Goal: Transaction & Acquisition: Download file/media

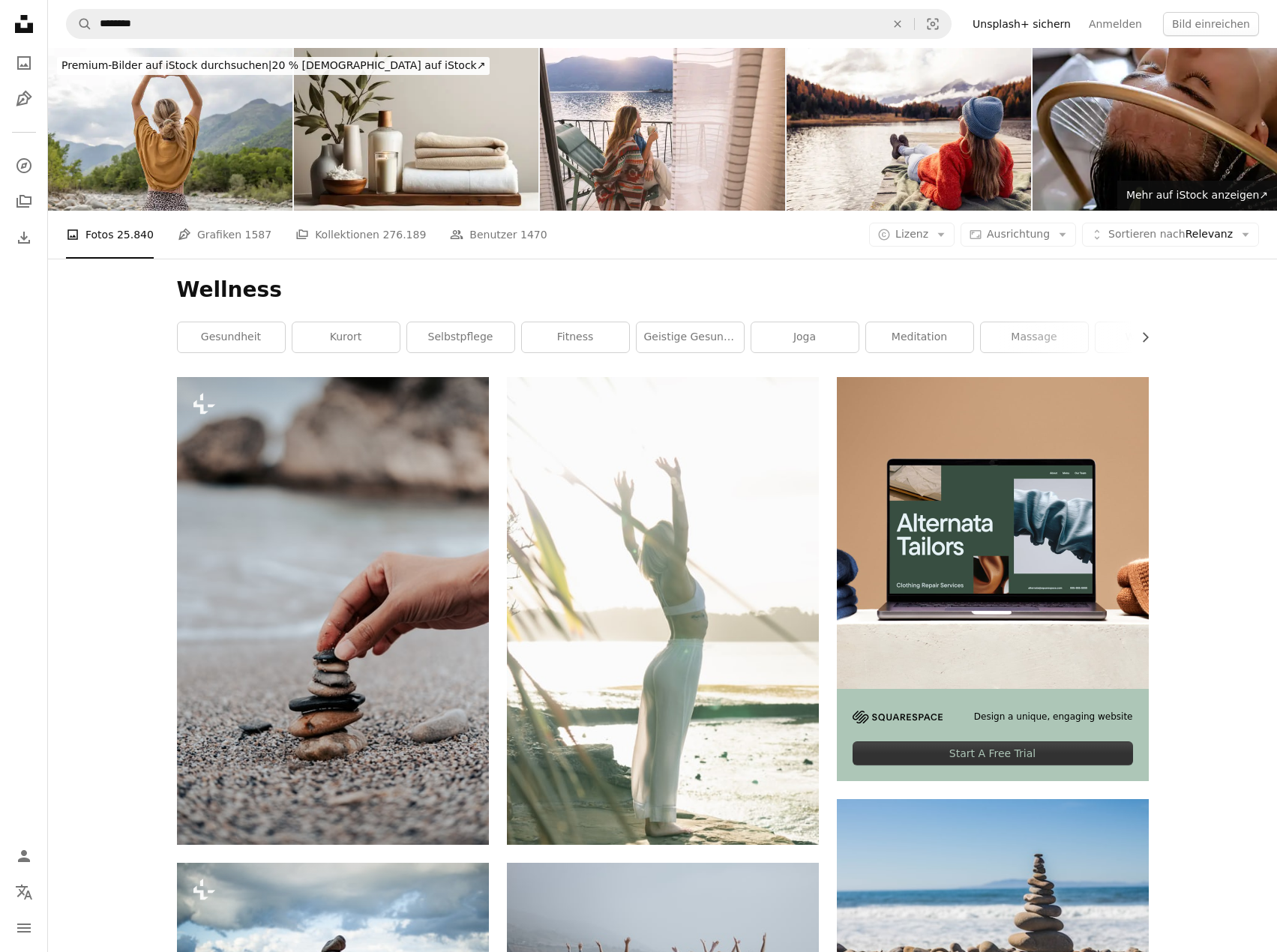
scroll to position [20012, 0]
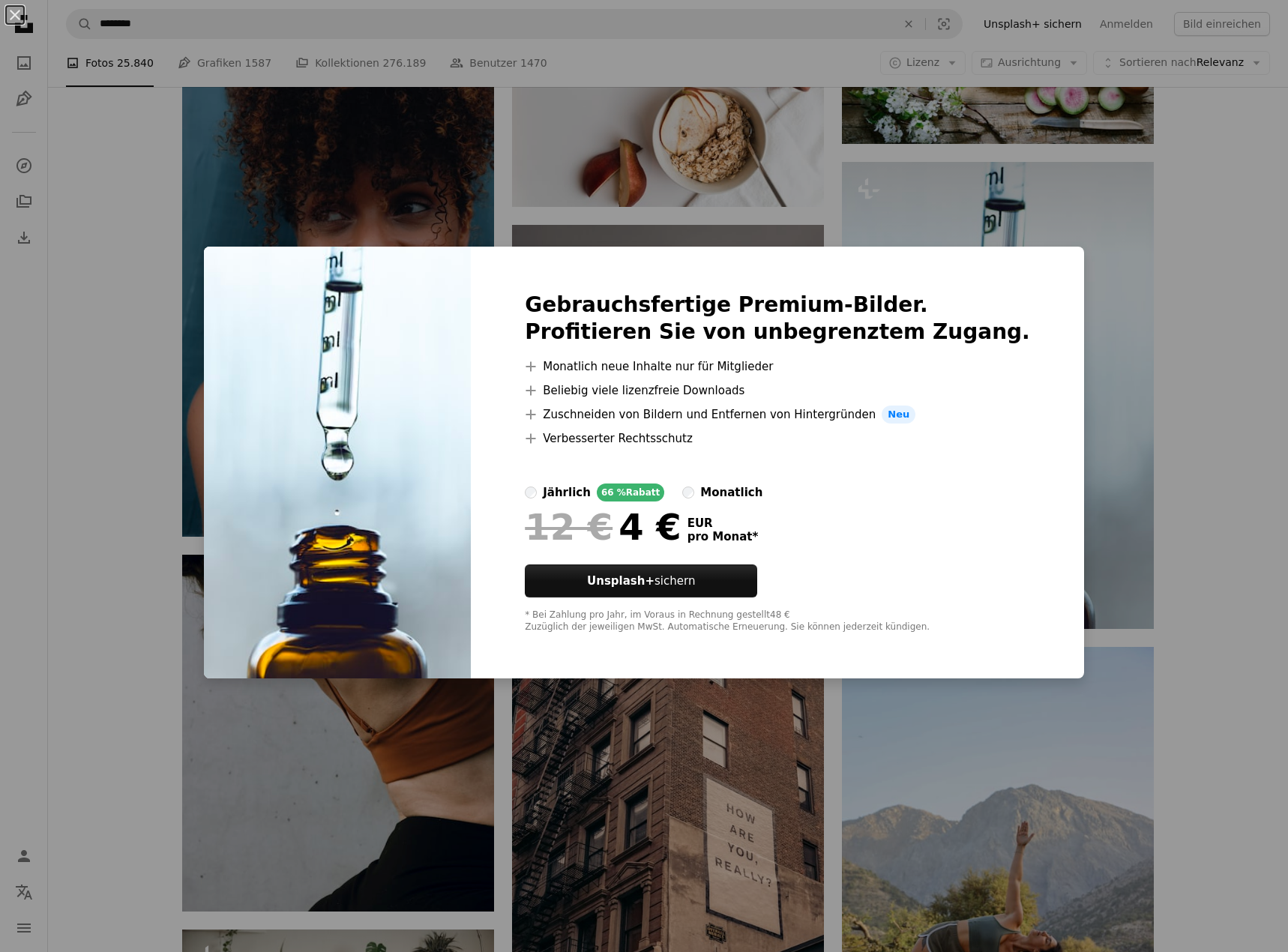
click at [536, 435] on icon "A plus sign" at bounding box center [530, 438] width 12 height 12
click at [882, 435] on li "A plus sign Verbesserter Rechtsschutz" at bounding box center [777, 438] width 506 height 18
click at [1087, 472] on div "An X shape Gebrauchsfertige Premium-Bilder. Profitieren Sie von unbegrenztem Zu…" at bounding box center [644, 476] width 1288 height 952
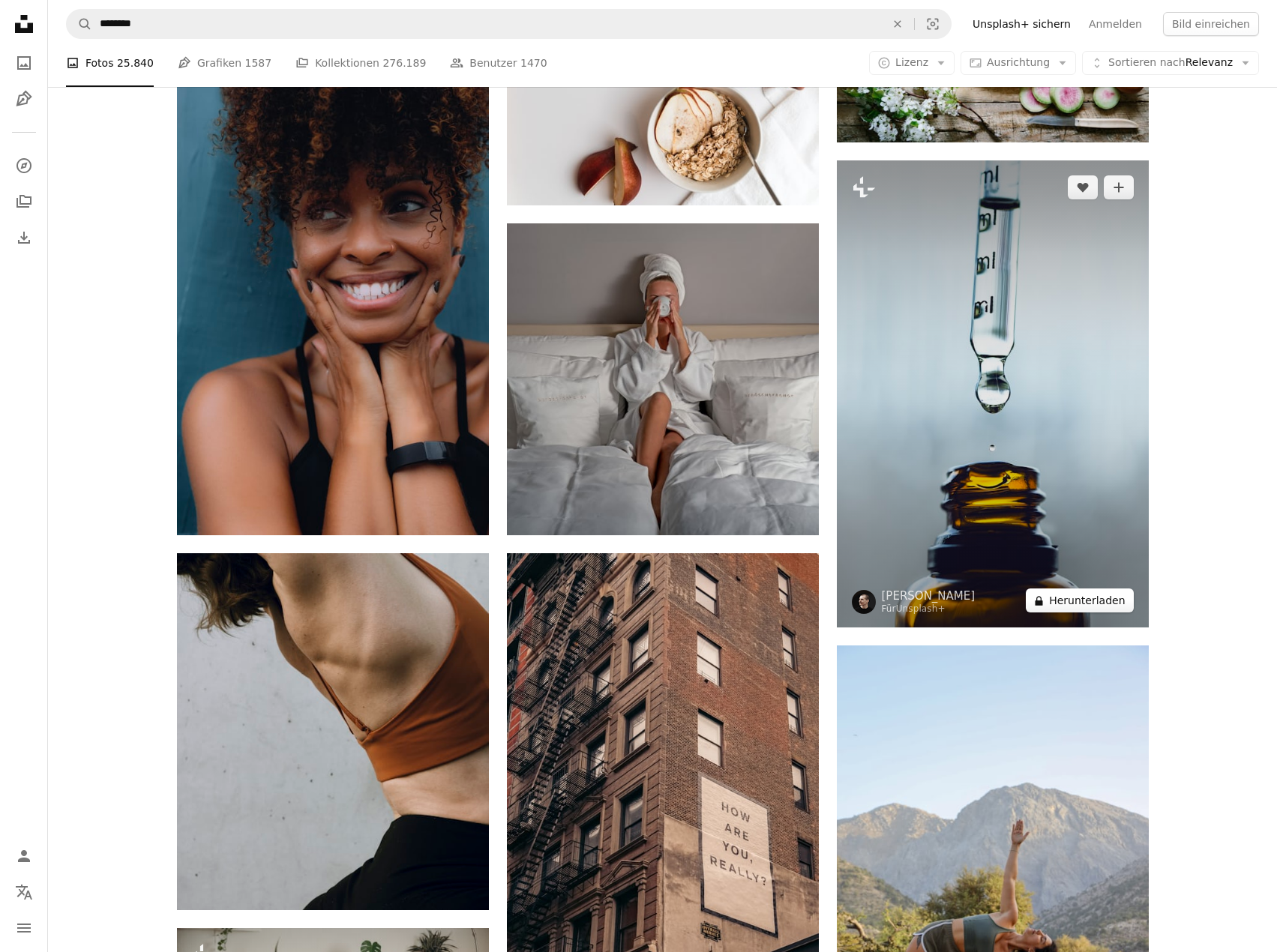
click at [1086, 607] on button "A lock Herunterladen" at bounding box center [1079, 600] width 107 height 24
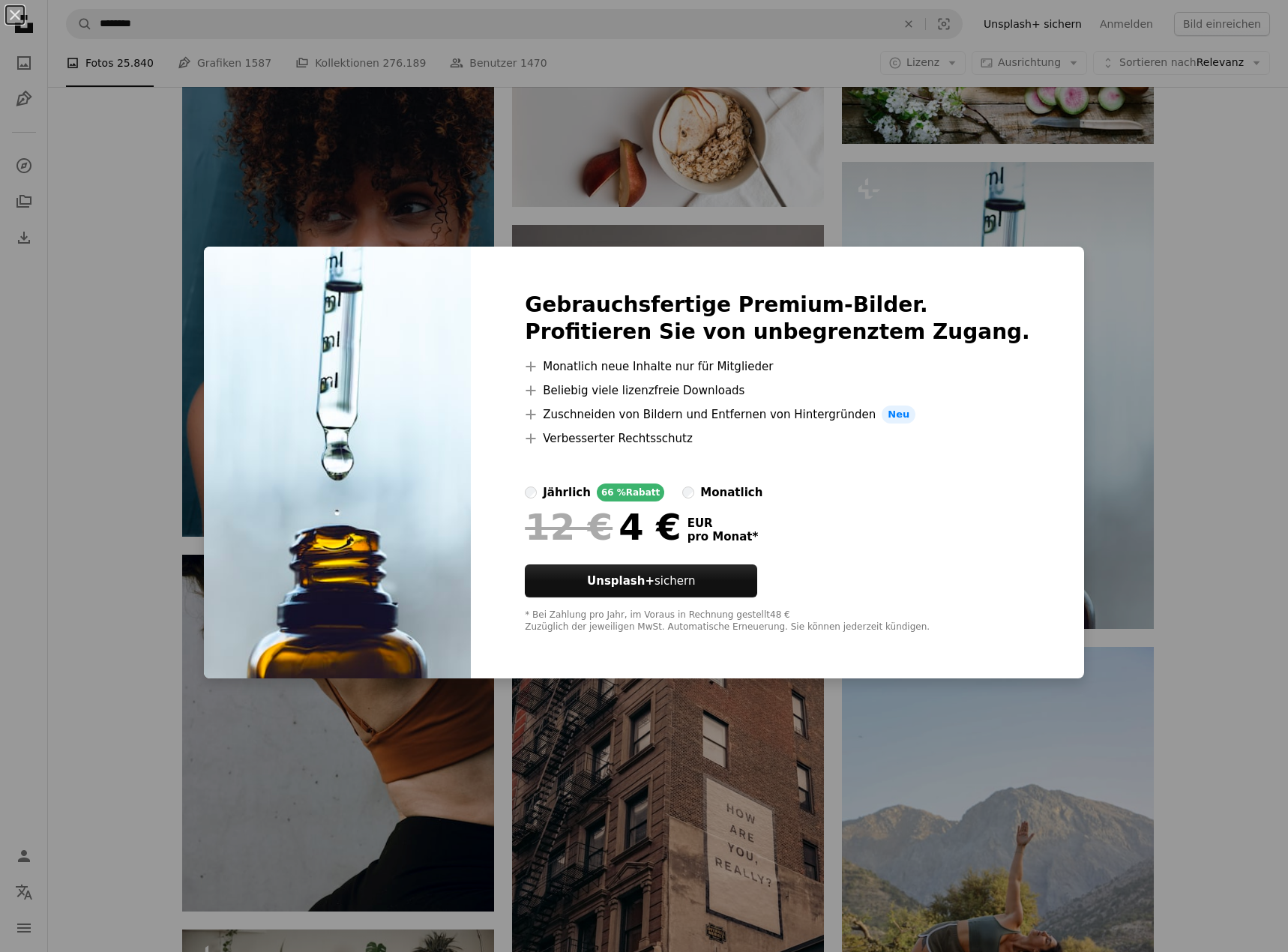
click at [956, 625] on div "* Bei Zahlung pro Jahr, im Voraus in Rechnung gestellt 48 € Zuzüglich der jewei…" at bounding box center [777, 622] width 506 height 24
click at [1130, 297] on div "An X shape Gebrauchsfertige Premium-Bilder. Profitieren Sie von unbegrenztem Zu…" at bounding box center [644, 476] width 1288 height 952
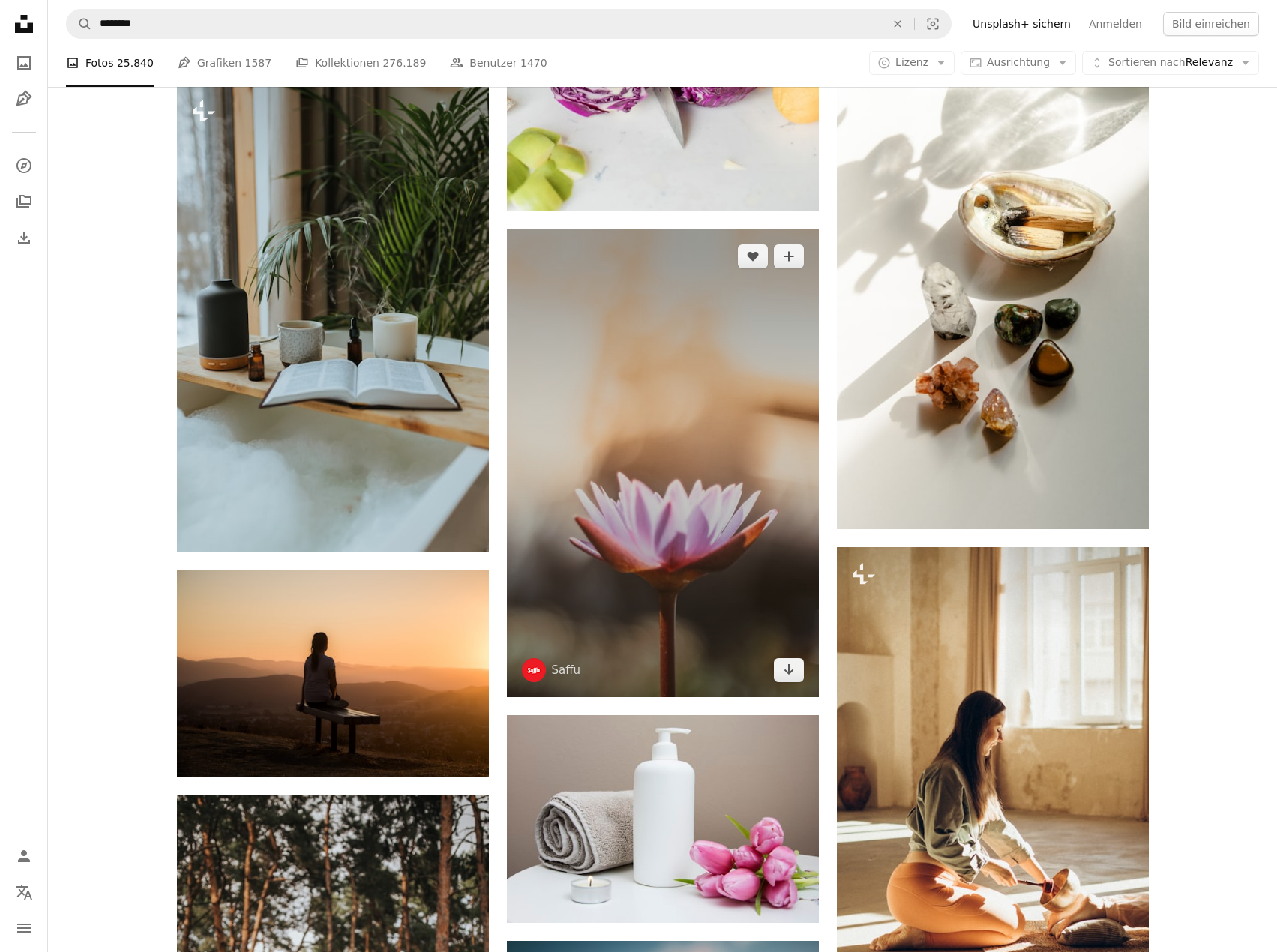
scroll to position [21360, 0]
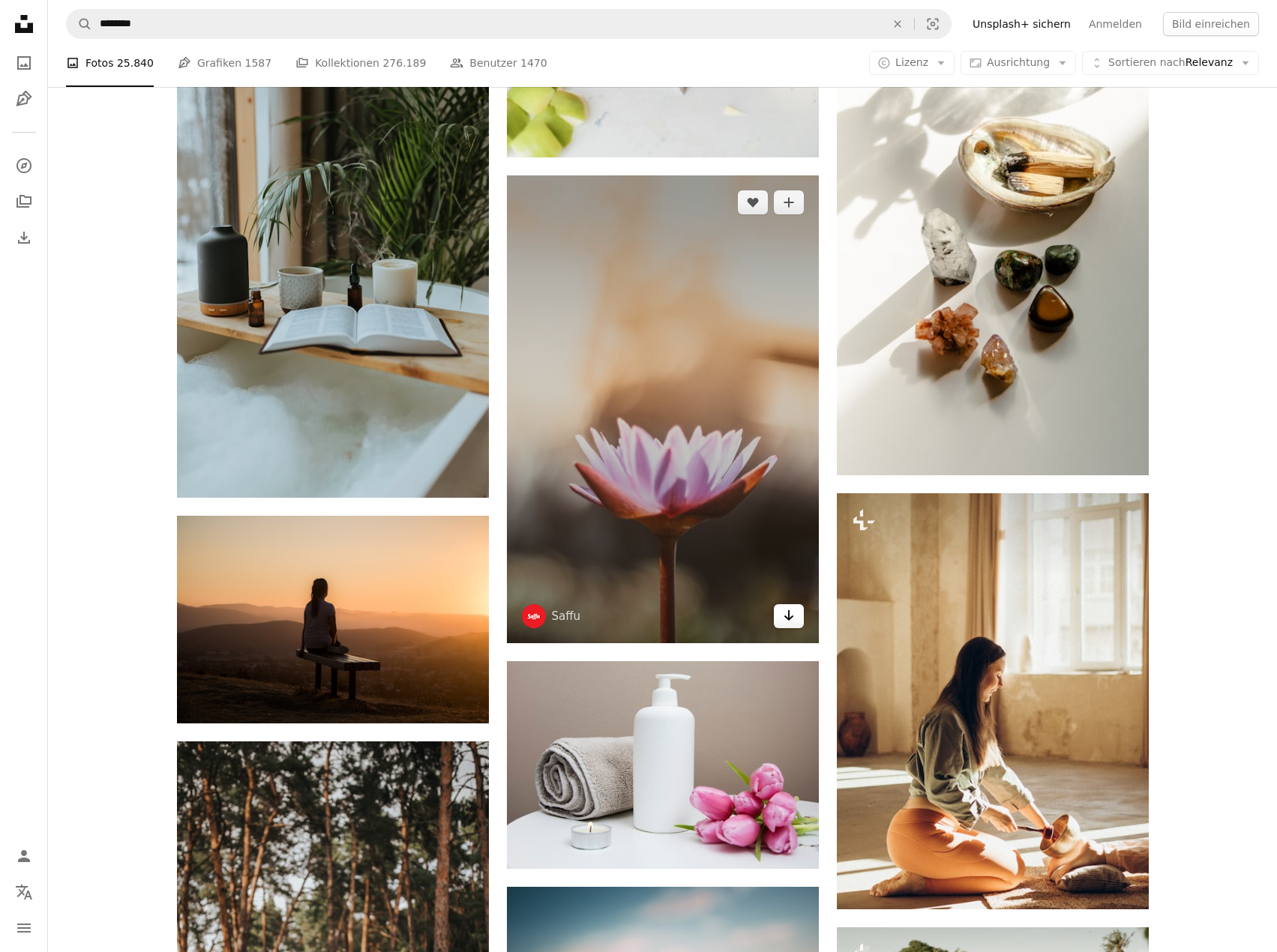
click at [789, 616] on icon "Arrow pointing down" at bounding box center [789, 616] width 12 height 18
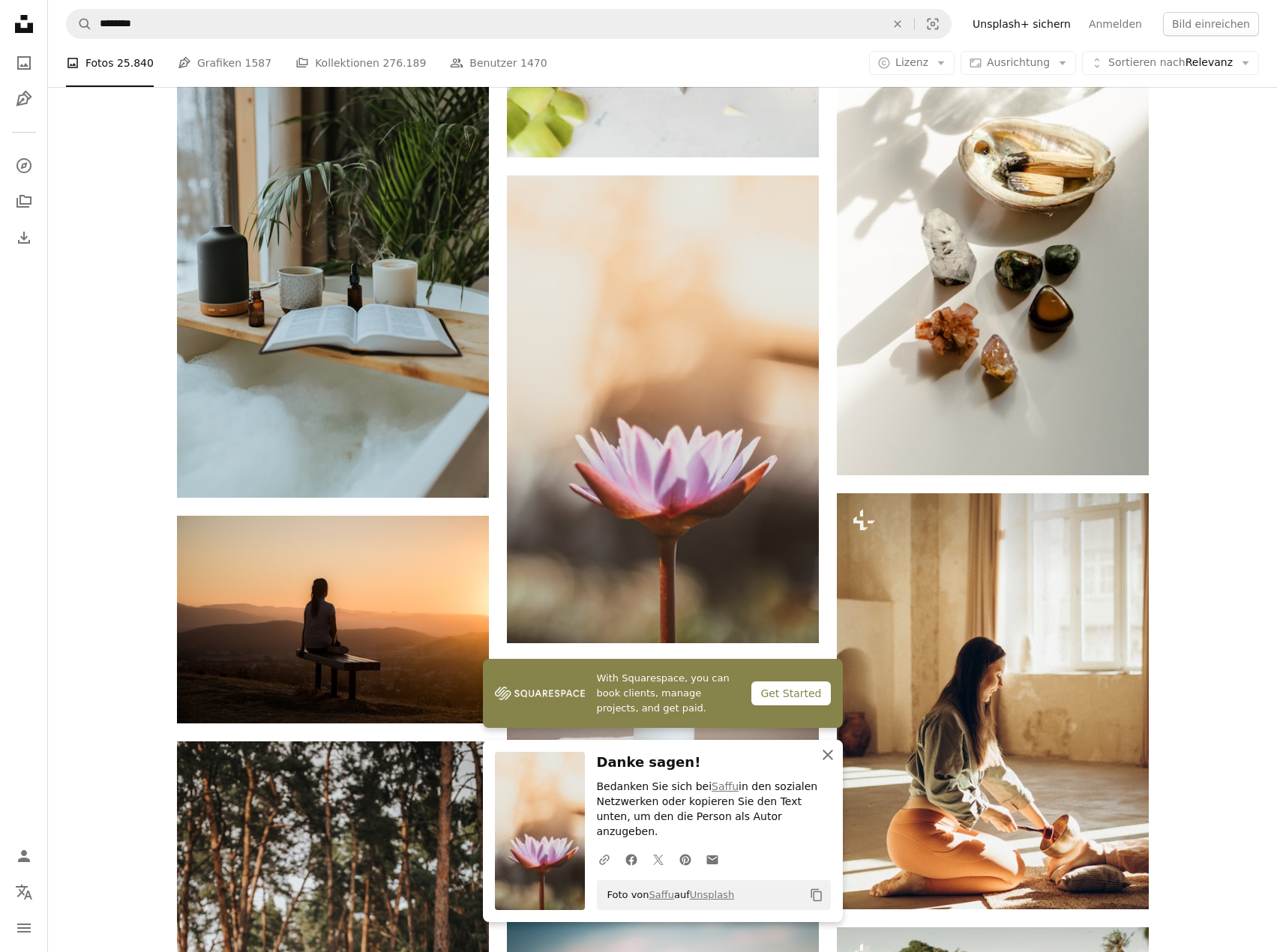
click at [828, 763] on icon "An X shape" at bounding box center [828, 755] width 18 height 18
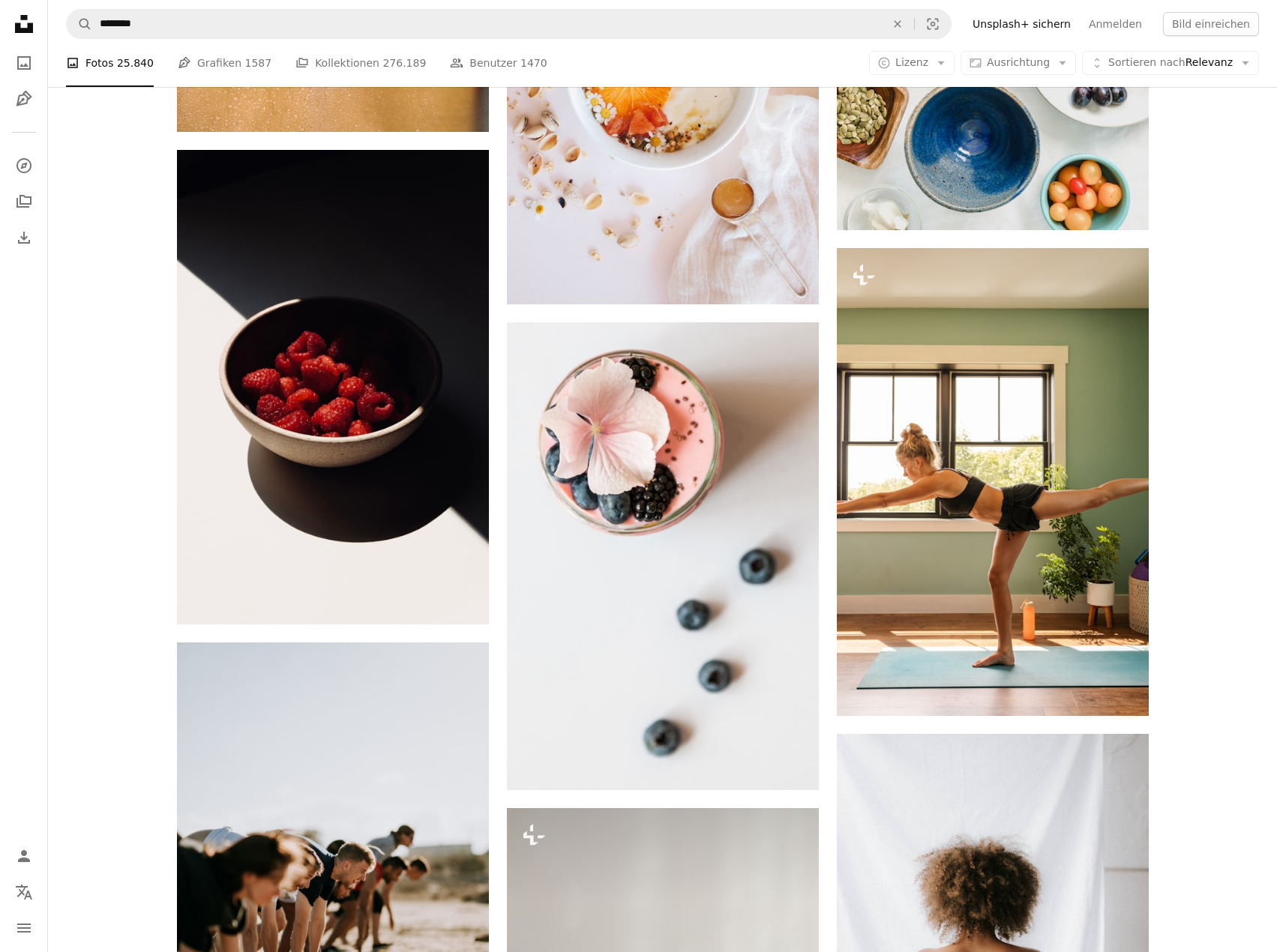
scroll to position [30130, 0]
